Goal: Task Accomplishment & Management: Complete application form

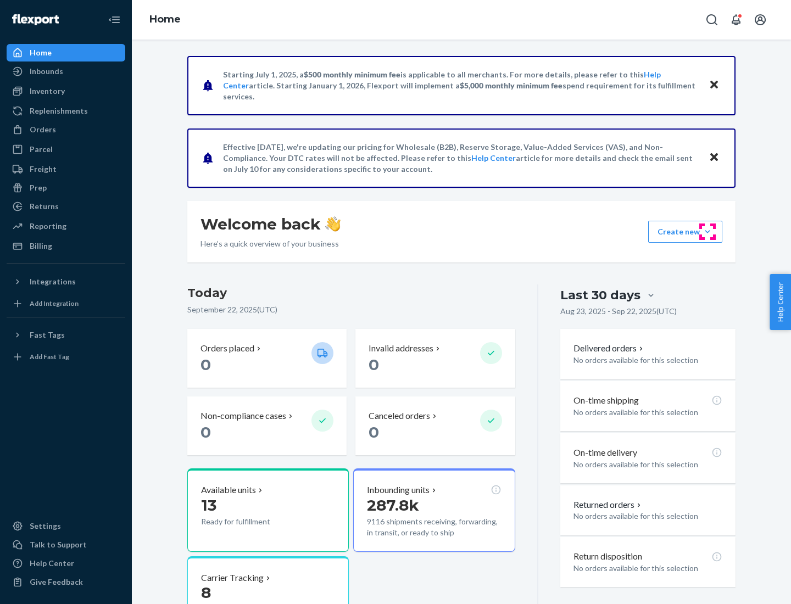
click at [707, 232] on button "Create new Create new inbound Create new order Create new product" at bounding box center [685, 232] width 74 height 22
click at [66, 71] on div "Inbounds" at bounding box center [66, 71] width 116 height 15
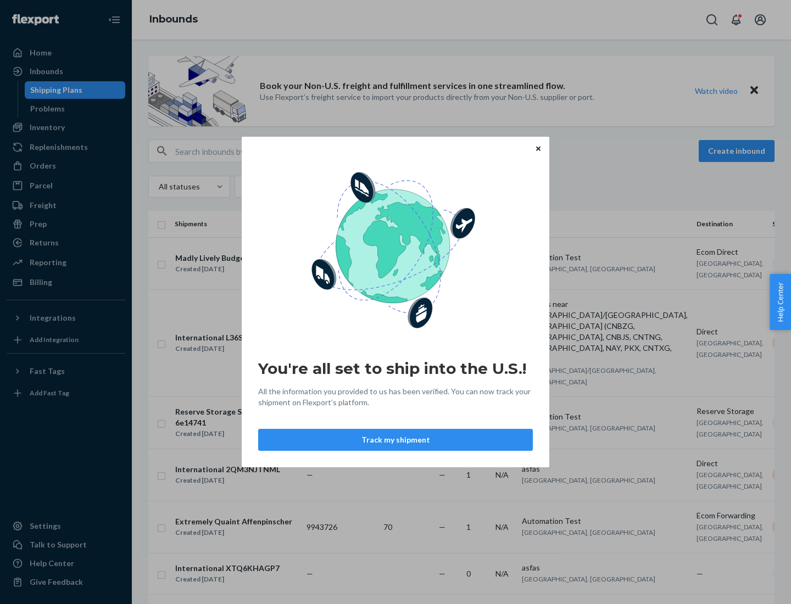
click at [395, 440] on button "Track my shipment" at bounding box center [395, 440] width 275 height 22
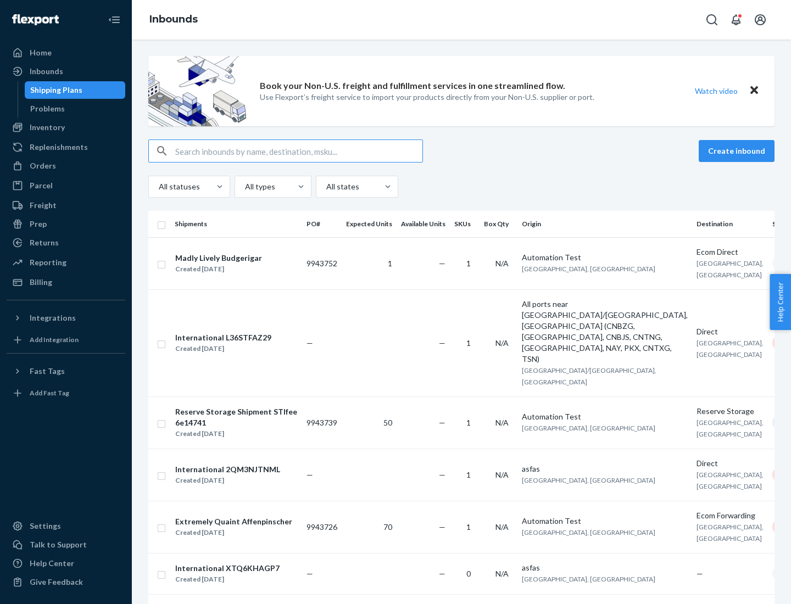
click at [738, 151] on button "Create inbound" at bounding box center [737, 151] width 76 height 22
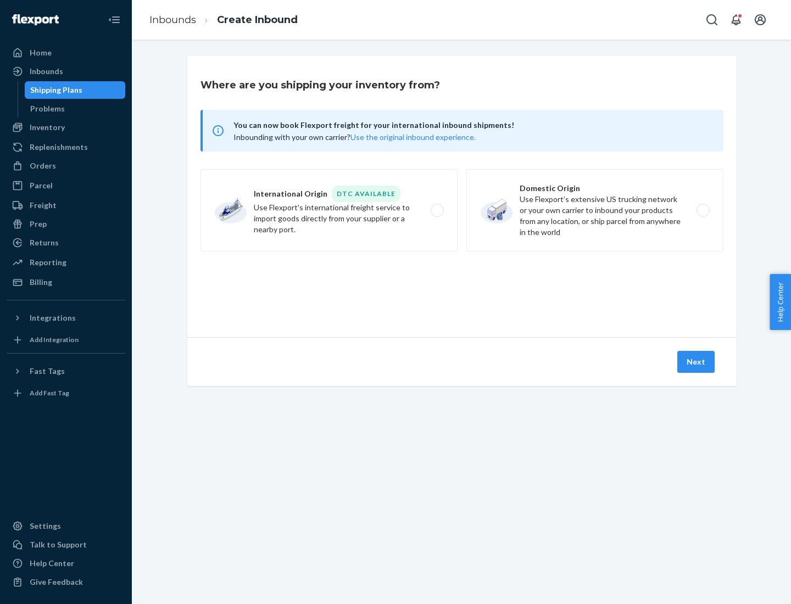
click at [329, 210] on label "International Origin DTC Available Use Flexport's international freight service…" at bounding box center [328, 210] width 257 height 82
click at [437, 210] on input "International Origin DTC Available Use Flexport's international freight service…" at bounding box center [440, 210] width 7 height 7
radio input "true"
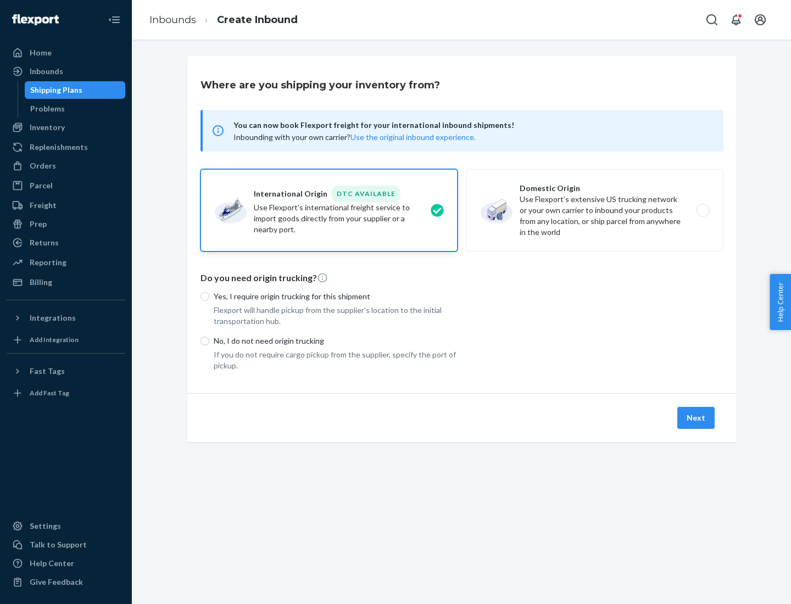
click at [336, 341] on p "No, I do not need origin trucking" at bounding box center [336, 341] width 244 height 11
click at [209, 341] on input "No, I do not need origin trucking" at bounding box center [204, 341] width 9 height 9
radio input "true"
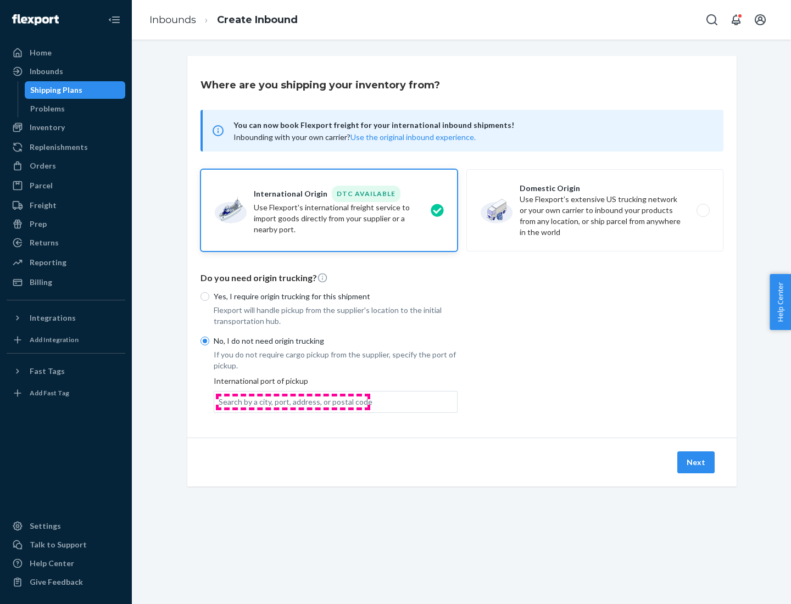
click at [293, 401] on div "Search by a city, port, address, or postal code" at bounding box center [296, 402] width 154 height 11
click at [220, 401] on input "Search by a city, port, address, or postal code" at bounding box center [219, 402] width 1 height 11
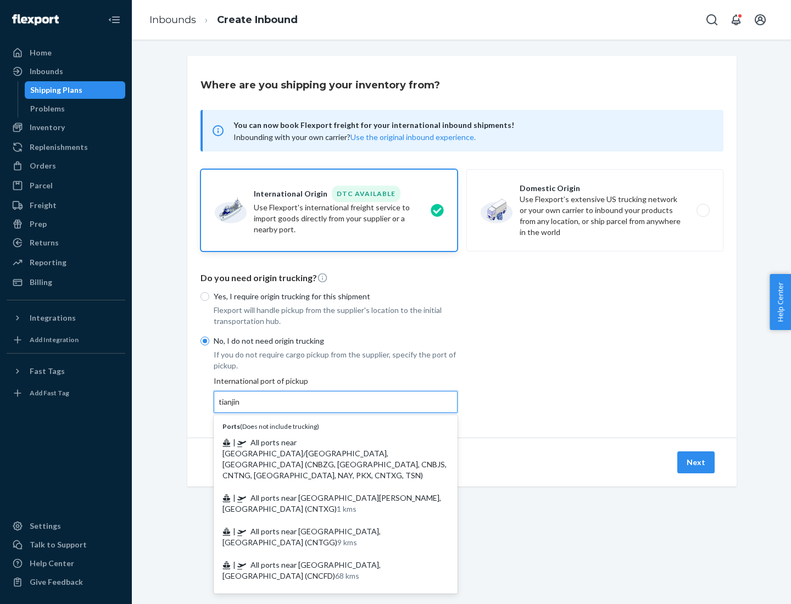
click at [325, 442] on span "| All ports near [GEOGRAPHIC_DATA]/[GEOGRAPHIC_DATA], [GEOGRAPHIC_DATA] (CNBZG,…" at bounding box center [334, 459] width 224 height 42
click at [241, 408] on input "tianjin" at bounding box center [230, 402] width 23 height 11
type input "All ports near [GEOGRAPHIC_DATA]/[GEOGRAPHIC_DATA], [GEOGRAPHIC_DATA] (CNBZG, […"
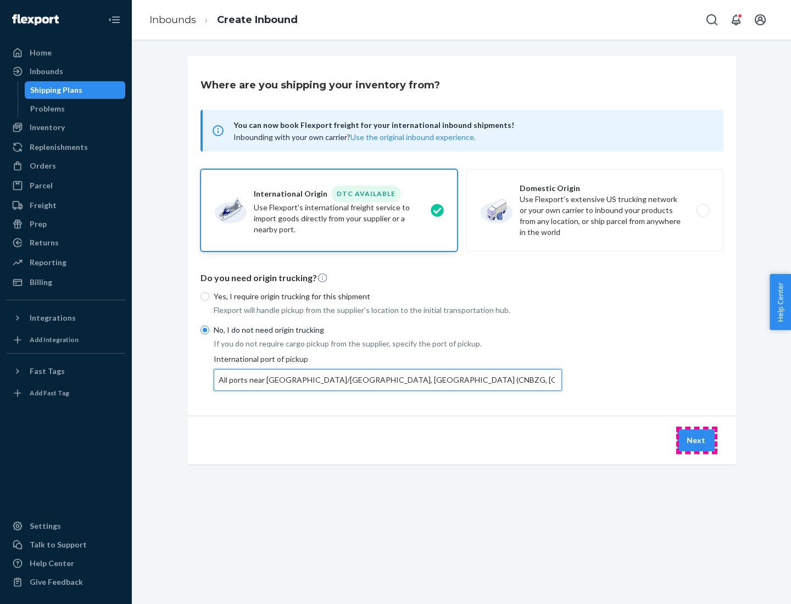
click at [696, 440] on button "Next" at bounding box center [695, 440] width 37 height 22
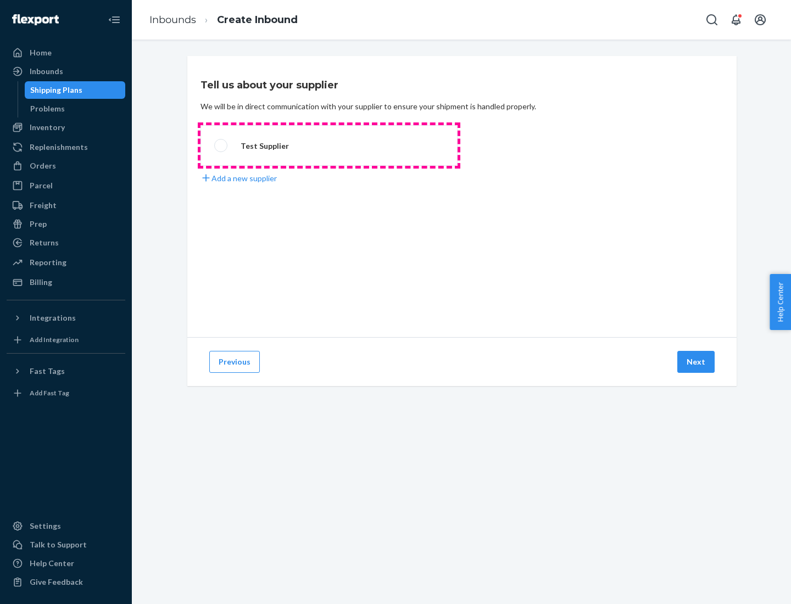
click at [329, 146] on label "Test Supplier" at bounding box center [328, 145] width 257 height 41
click at [221, 146] on input "Test Supplier" at bounding box center [217, 145] width 7 height 7
radio input "true"
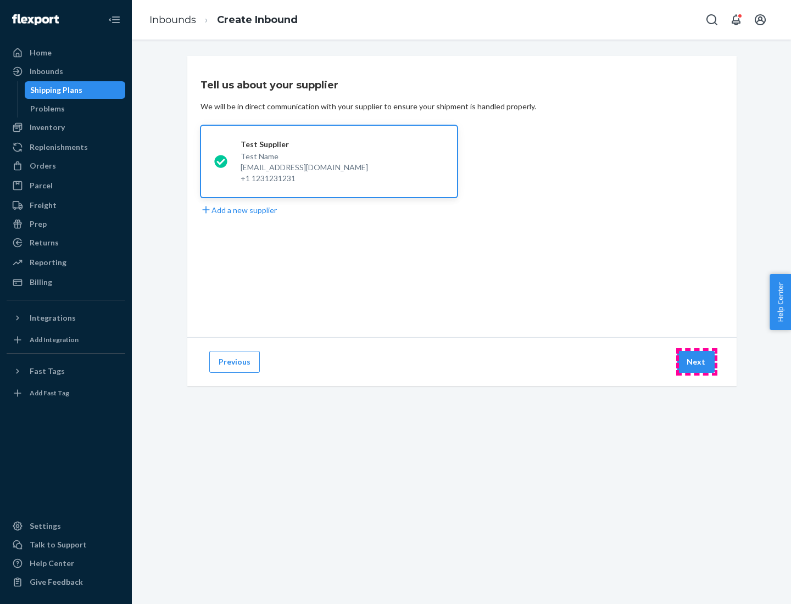
click at [696, 362] on button "Next" at bounding box center [695, 362] width 37 height 22
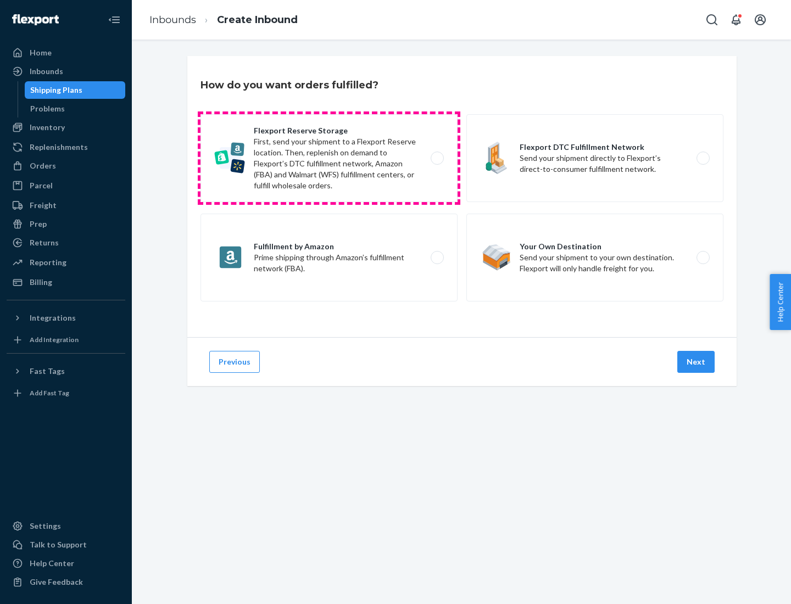
click at [329, 158] on label "Flexport Reserve Storage First, send your shipment to a Flexport Reserve locati…" at bounding box center [328, 158] width 257 height 88
click at [437, 158] on input "Flexport Reserve Storage First, send your shipment to a Flexport Reserve locati…" at bounding box center [440, 158] width 7 height 7
radio input "true"
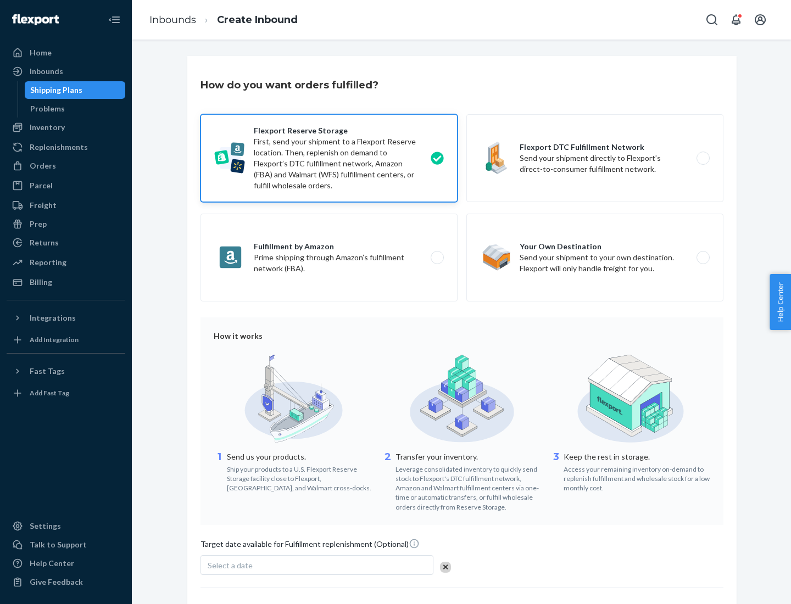
scroll to position [90, 0]
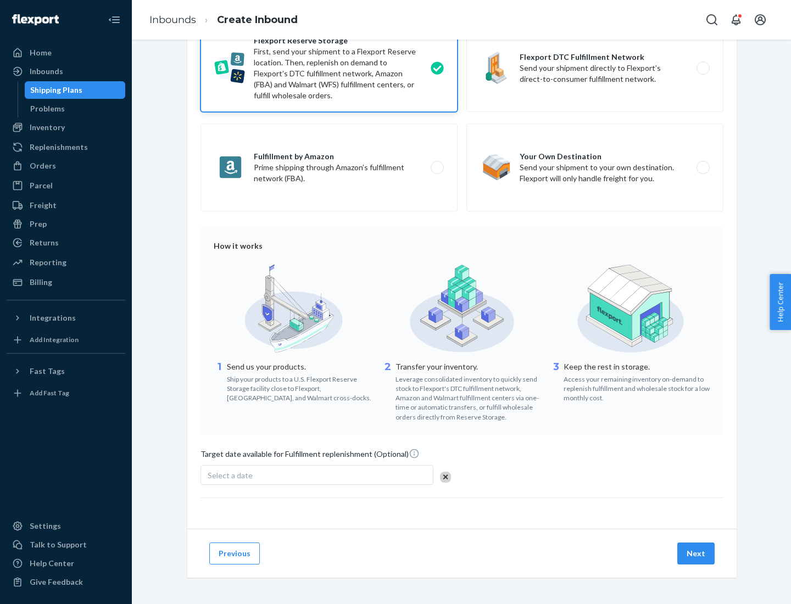
click at [696, 553] on button "Next" at bounding box center [695, 554] width 37 height 22
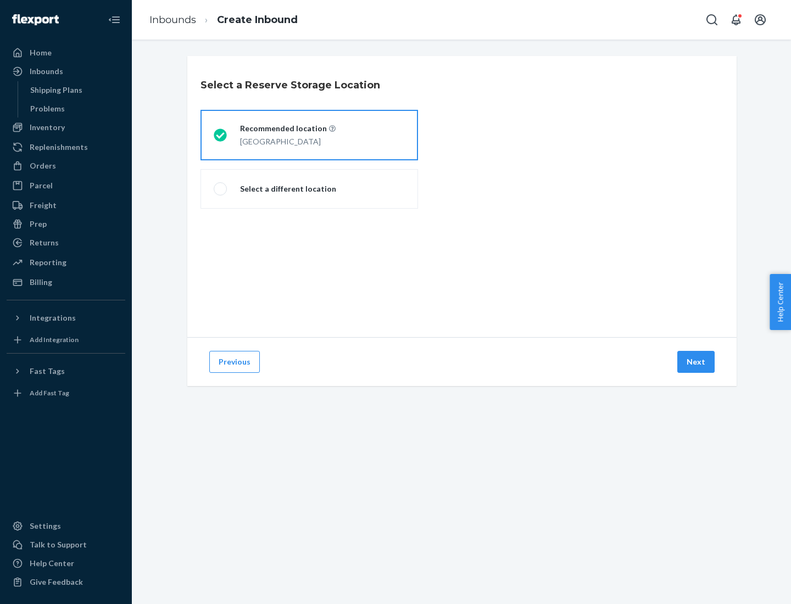
click at [309, 135] on div "[GEOGRAPHIC_DATA]" at bounding box center [288, 140] width 96 height 13
click at [221, 135] on input "Recommended location [GEOGRAPHIC_DATA]" at bounding box center [217, 135] width 7 height 7
click at [696, 362] on button "Next" at bounding box center [695, 362] width 37 height 22
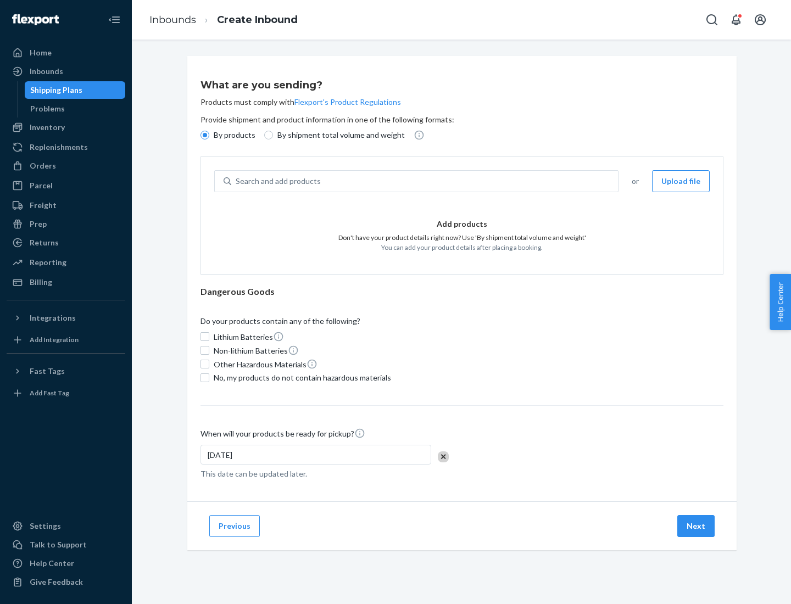
click at [425, 181] on div "Search and add products" at bounding box center [424, 181] width 387 height 20
click at [237, 181] on input "Search and add products" at bounding box center [236, 181] width 1 height 11
click at [267, 135] on input "By shipment total volume and weight" at bounding box center [268, 135] width 9 height 9
radio input "true"
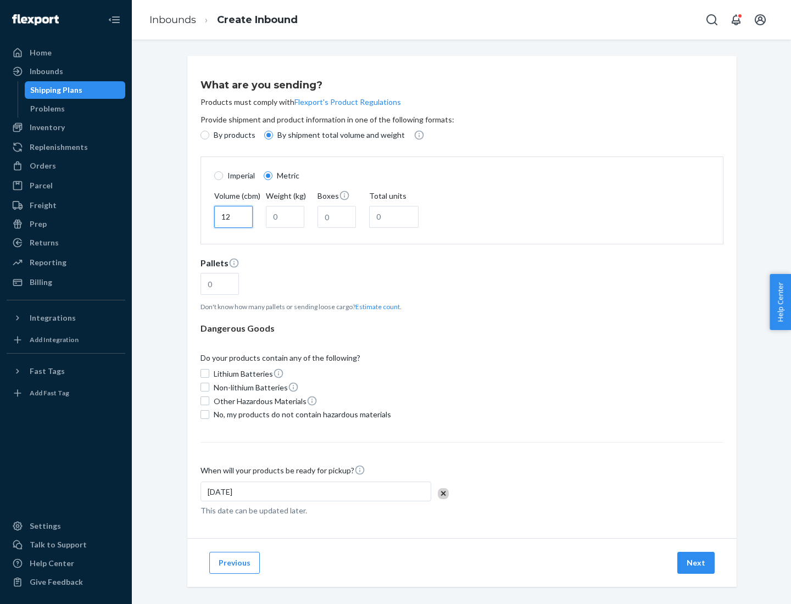
type input "12"
type input "22"
type input "222"
type input "121"
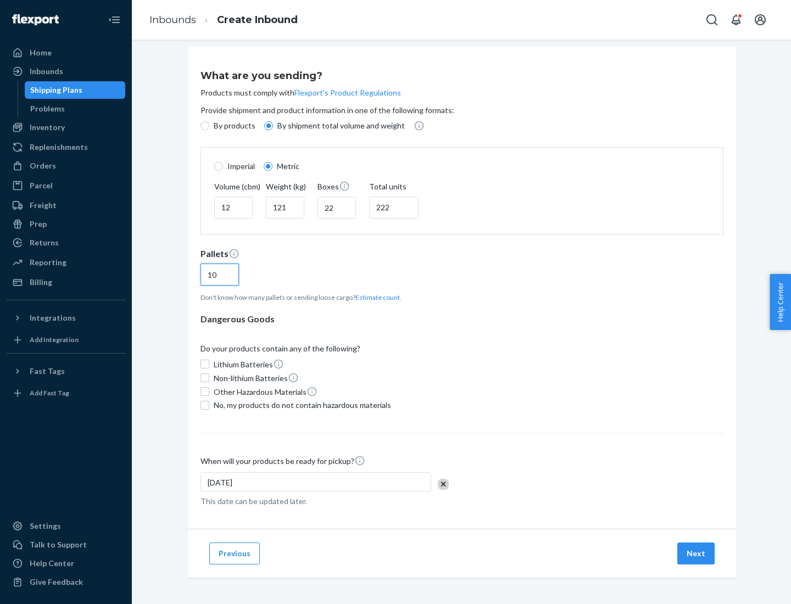
type input "10"
click at [300, 405] on span "No, my products do not contain hazardous materials" at bounding box center [302, 405] width 177 height 11
click at [209, 405] on input "No, my products do not contain hazardous materials" at bounding box center [204, 405] width 9 height 9
checkbox input "true"
click at [696, 553] on button "Next" at bounding box center [695, 554] width 37 height 22
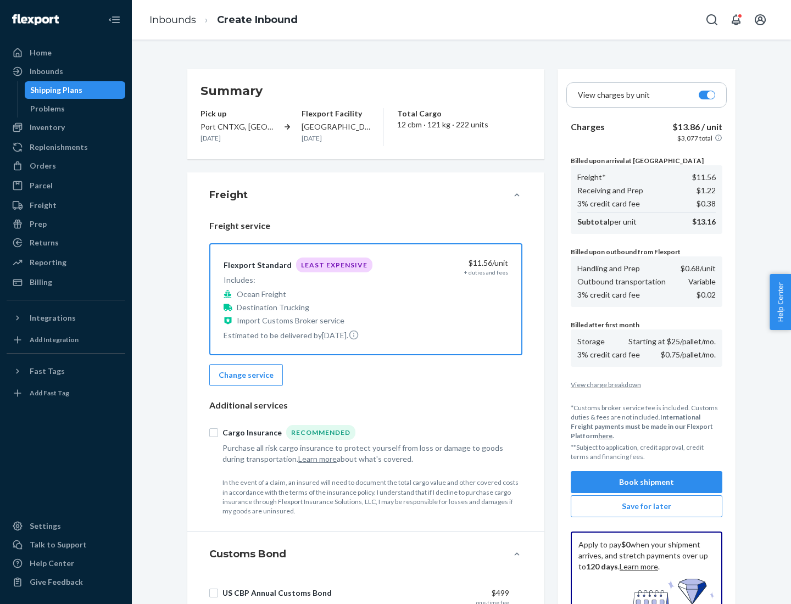
scroll to position [160, 0]
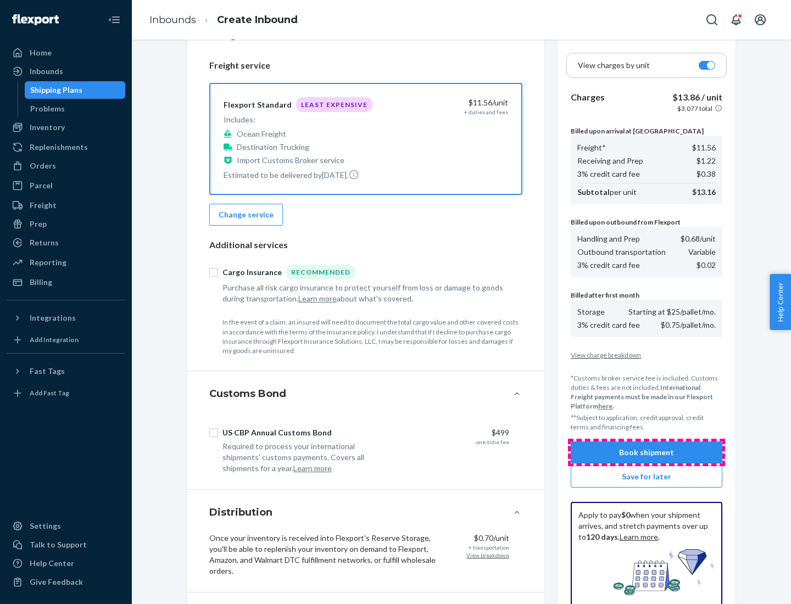
click at [646, 453] on button "Book shipment" at bounding box center [647, 453] width 152 height 22
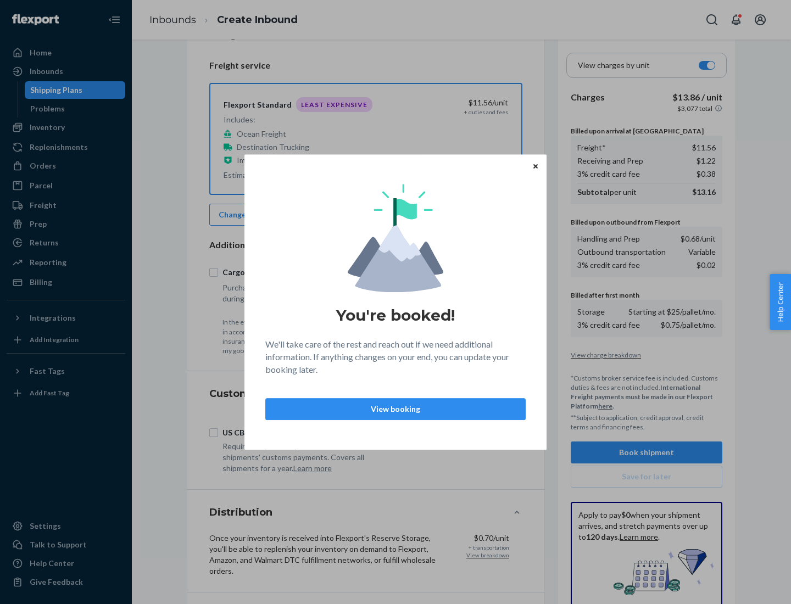
click at [395, 409] on p "View booking" at bounding box center [396, 409] width 242 height 11
